Goal: Task Accomplishment & Management: Manage account settings

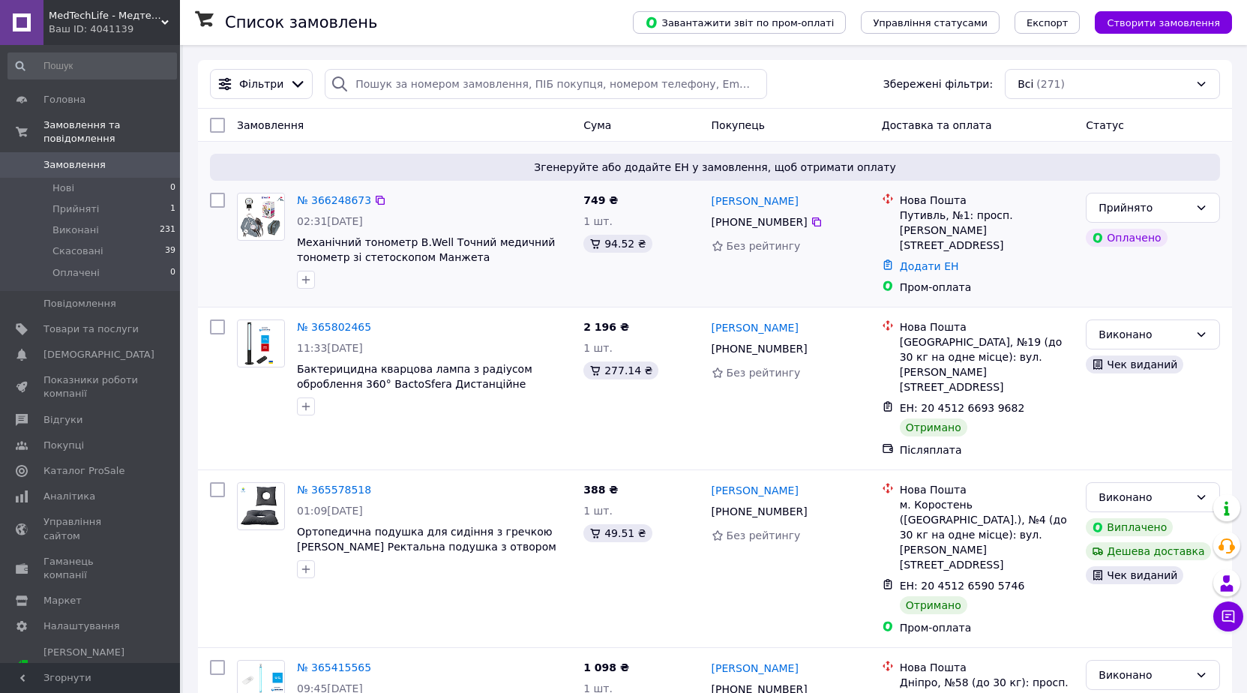
click at [329, 189] on div "№ 366248673 02:31[DATE] Механічний тонометр B.Well Точний медичний тонометр зі …" at bounding box center [434, 241] width 286 height 108
click at [329, 196] on link "№ 366248673" at bounding box center [334, 200] width 74 height 12
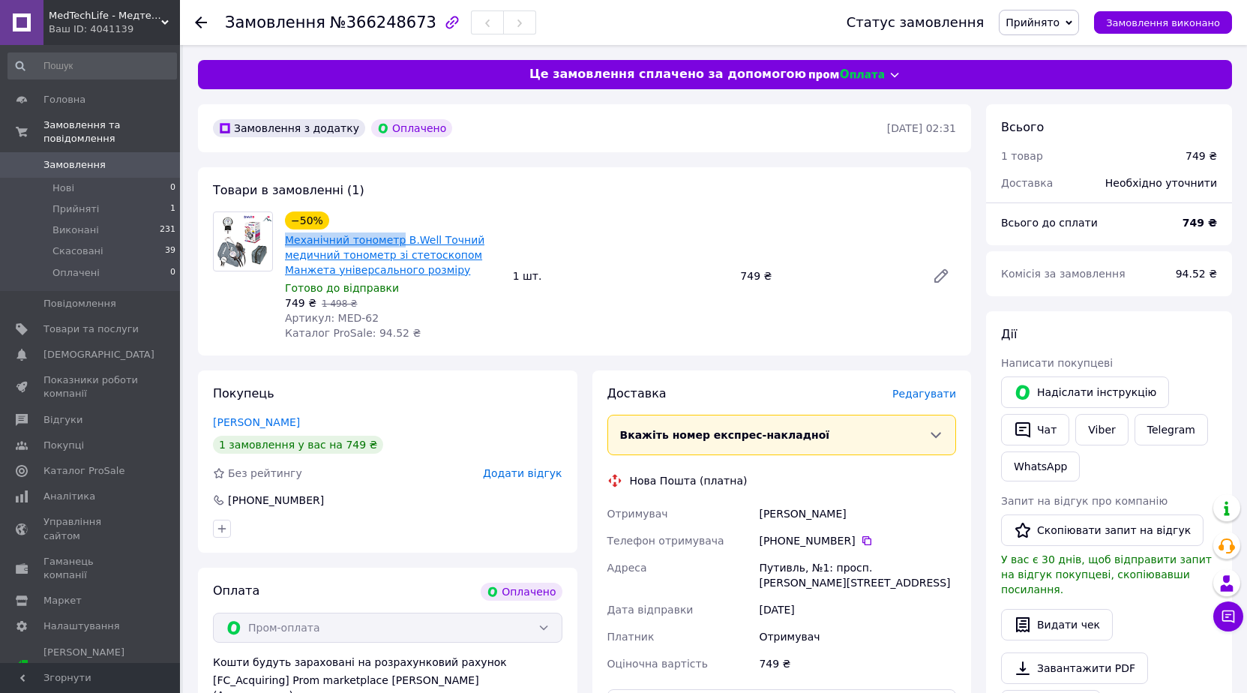
drag, startPoint x: 284, startPoint y: 241, endPoint x: 390, endPoint y: 238, distance: 105.8
click at [390, 238] on div "Механічний тонометр B.Well Точний медичний тонометр зі стетоскопом Манжета унів…" at bounding box center [392, 255] width 219 height 48
copy link "Механічний тонометр"
click at [358, 34] on div "Замовлення №366248673" at bounding box center [380, 22] width 311 height 25
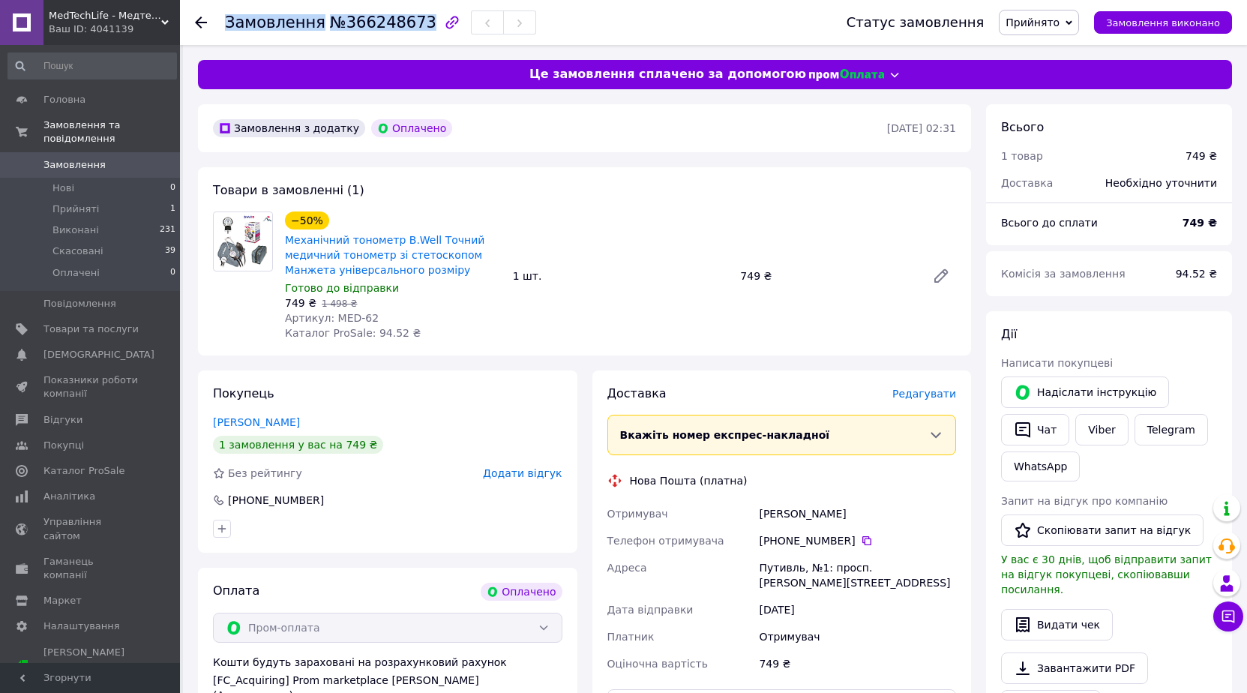
click at [358, 34] on div "Замовлення №366248673" at bounding box center [380, 22] width 311 height 25
copy h1 "Замовлення №366248673"
drag, startPoint x: 777, startPoint y: 540, endPoint x: 844, endPoint y: 544, distance: 67.6
click at [844, 544] on div "[PHONE_NUMBER]" at bounding box center [857, 540] width 197 height 15
copy div "0 63 957 12 34"
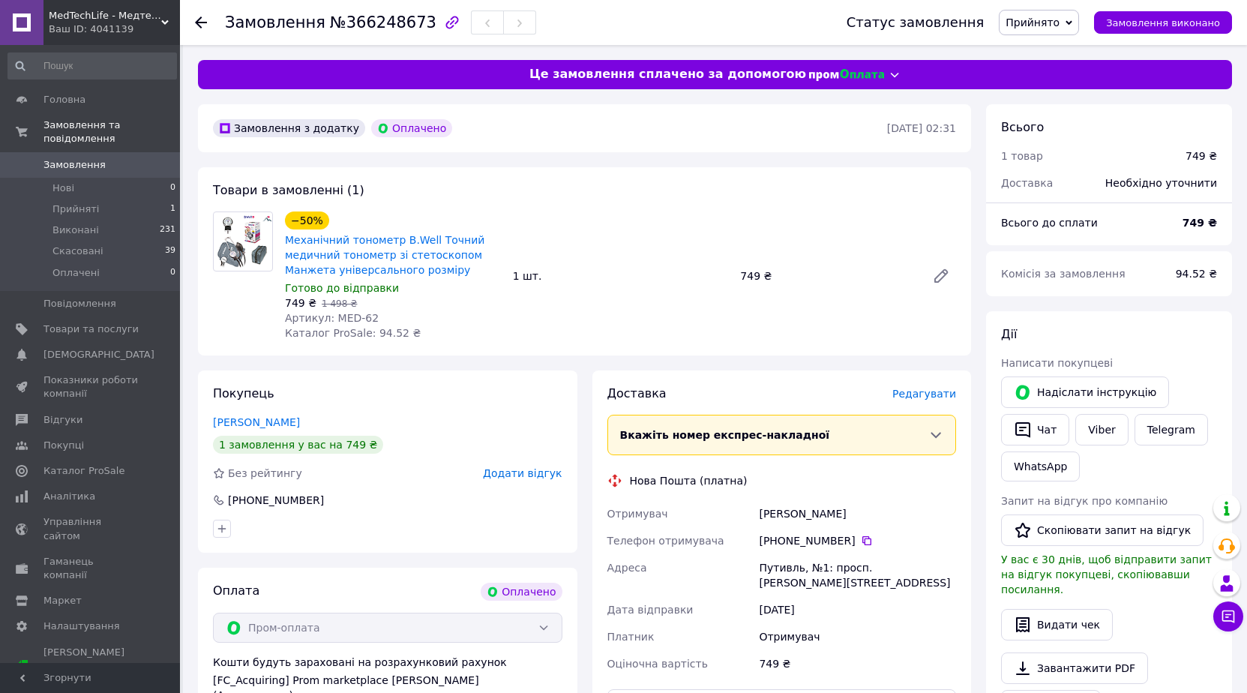
click at [815, 509] on div "Денщиков Юрій" at bounding box center [857, 513] width 203 height 27
copy div "Денщиков Юрій"
click at [781, 563] on div "Путивль, №1: просп. [PERSON_NAME][STREET_ADDRESS]" at bounding box center [857, 575] width 203 height 42
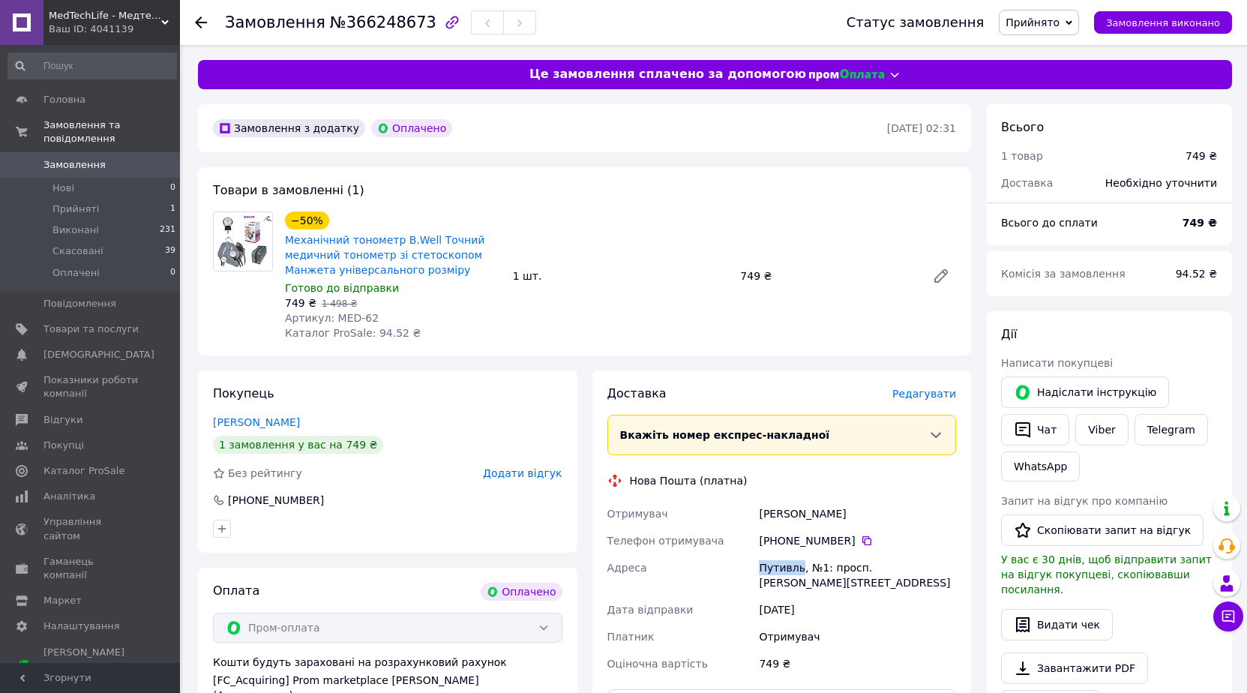
click at [781, 563] on div "Путивль, №1: просп. [PERSON_NAME][STREET_ADDRESS]" at bounding box center [857, 575] width 203 height 42
copy div "Путивль"
drag, startPoint x: 360, startPoint y: 318, endPoint x: 331, endPoint y: 314, distance: 28.7
click at [331, 314] on div "Артикул: MED-62" at bounding box center [393, 317] width 216 height 15
copy span "MED-62"
